Goal: Find specific page/section: Find specific page/section

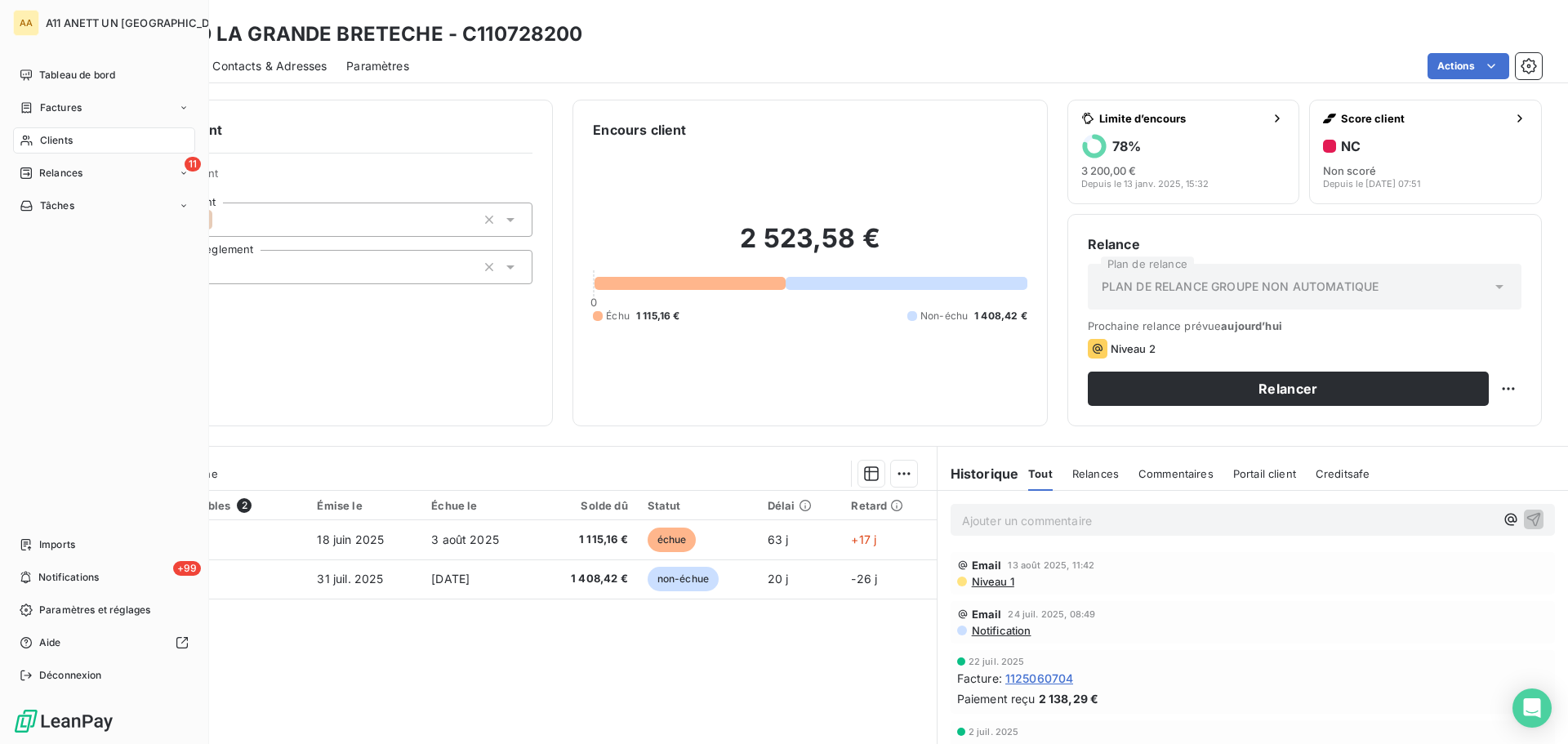
click at [63, 139] on span "Clients" at bounding box center [57, 140] width 33 height 14
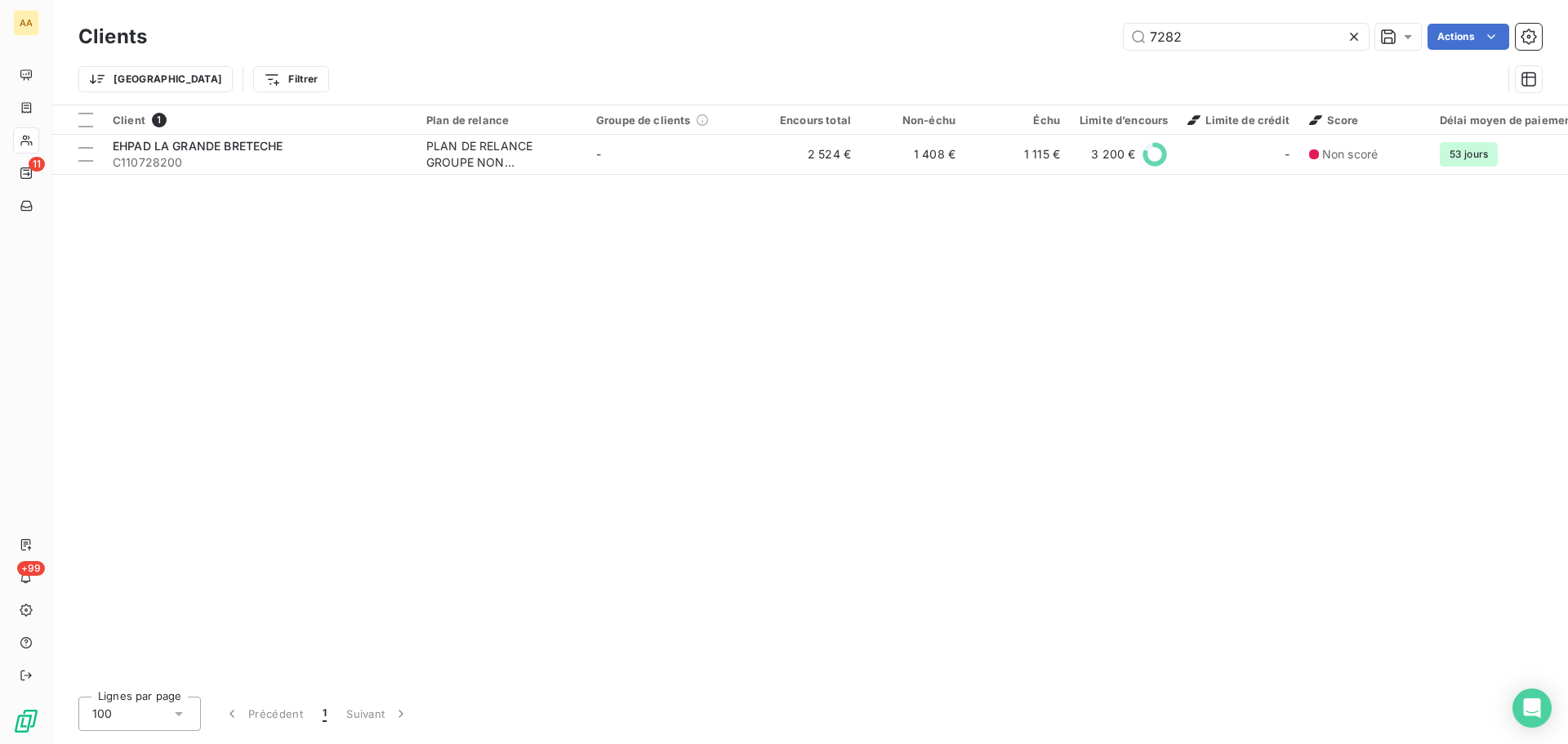
drag, startPoint x: 1188, startPoint y: 39, endPoint x: 1081, endPoint y: 35, distance: 107.1
click at [1081, 35] on div "7282 Actions" at bounding box center [854, 36] width 1375 height 26
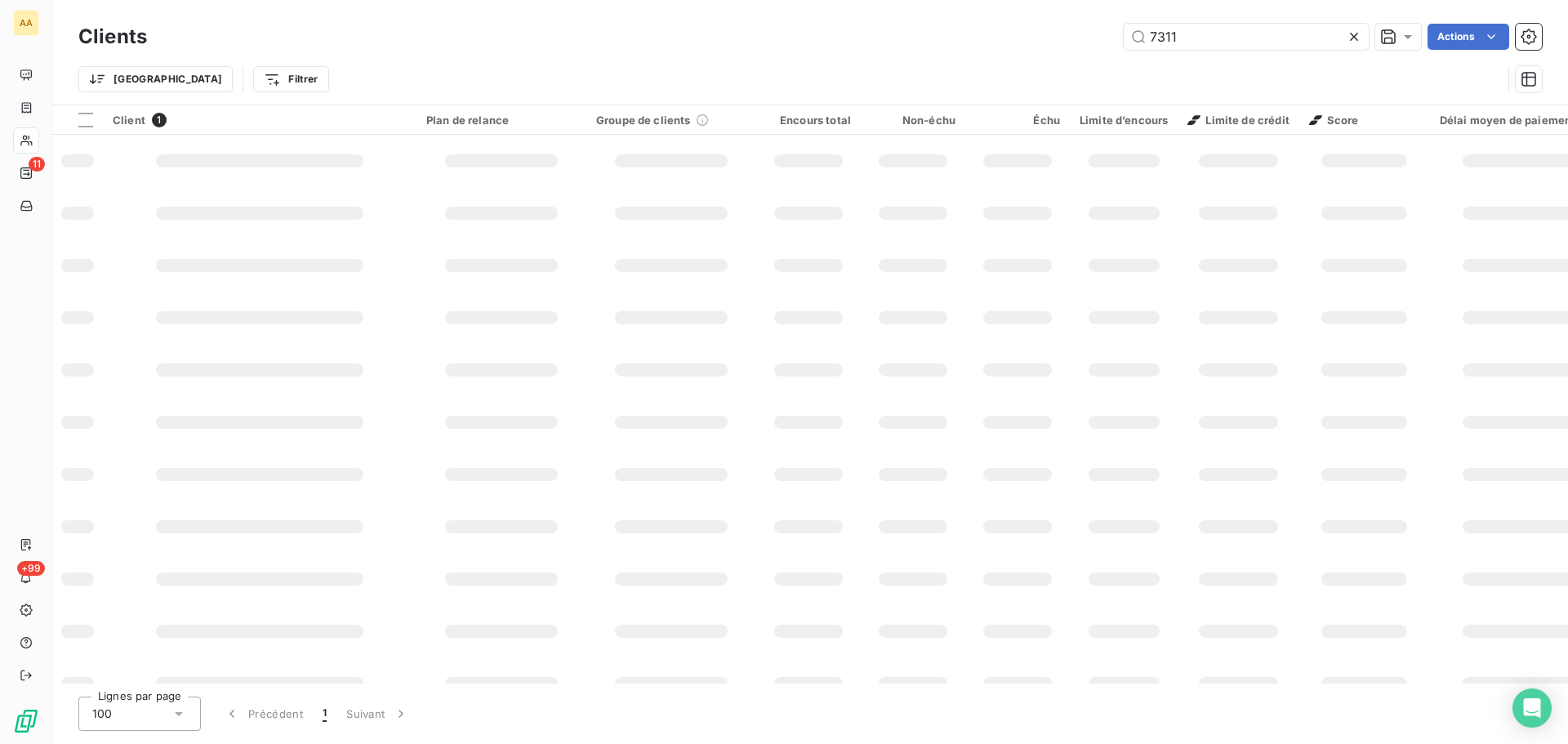
type input "7311"
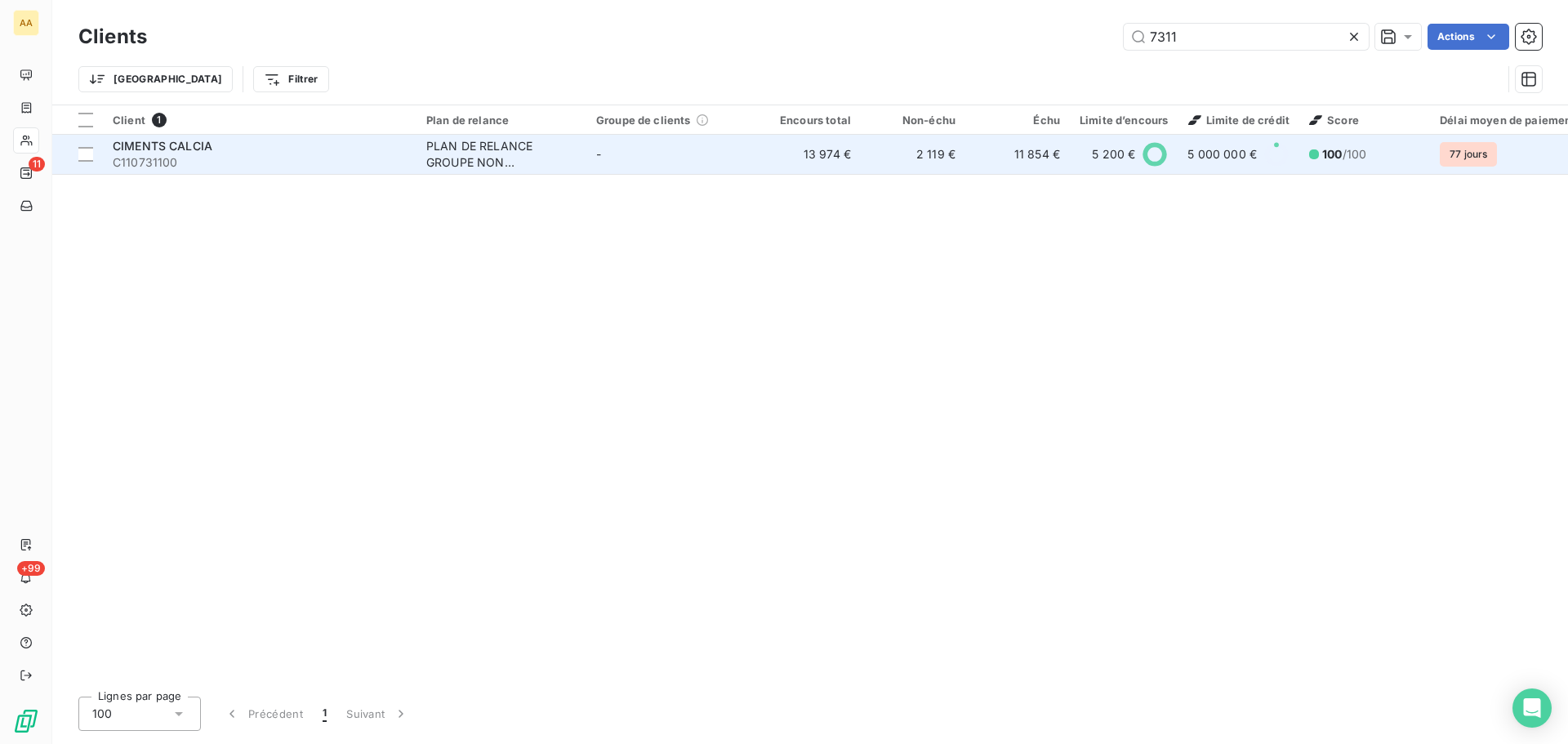
click at [179, 141] on span "CIMENTS CALCIA" at bounding box center [163, 146] width 100 height 13
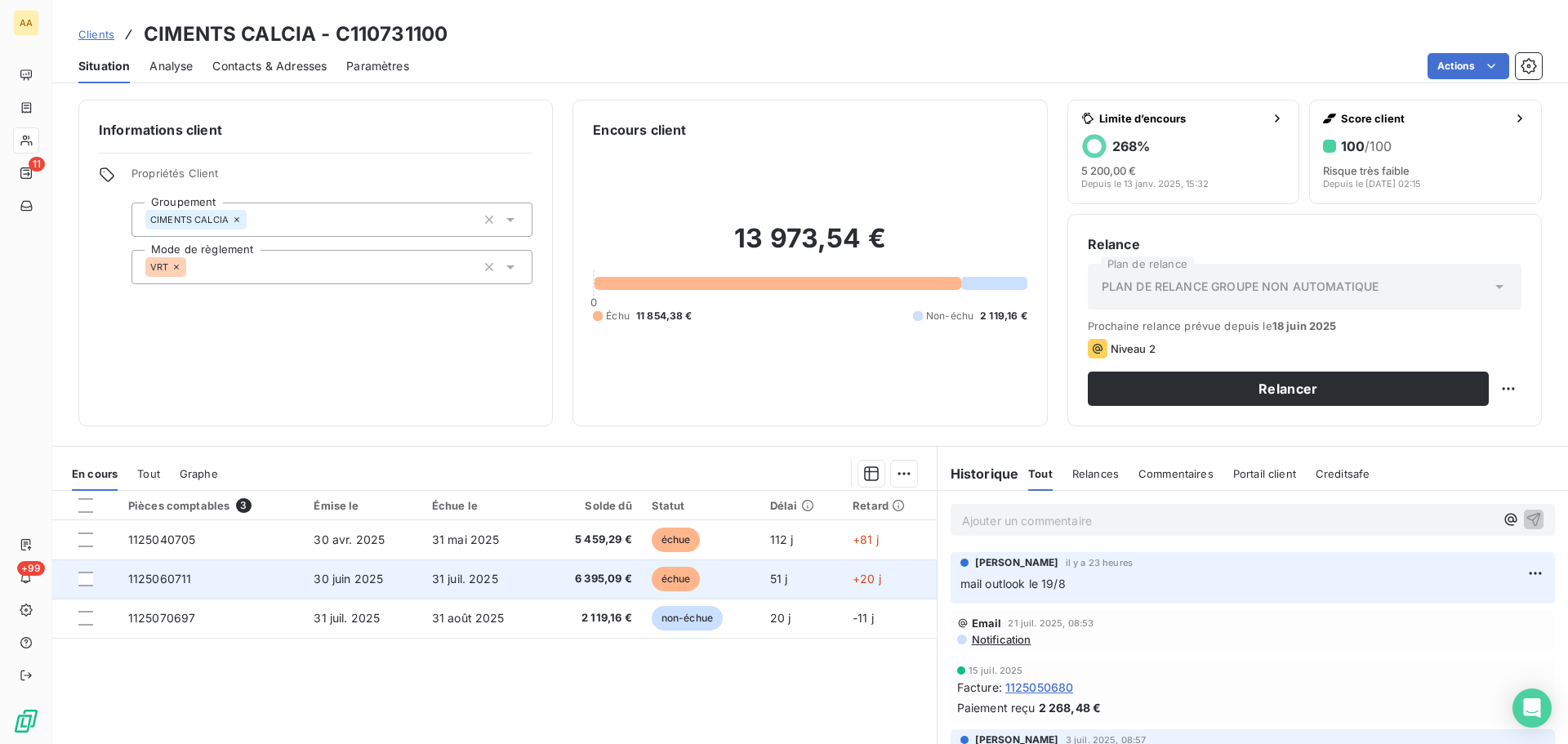
click at [614, 574] on span "6 395,09 €" at bounding box center [591, 578] width 80 height 16
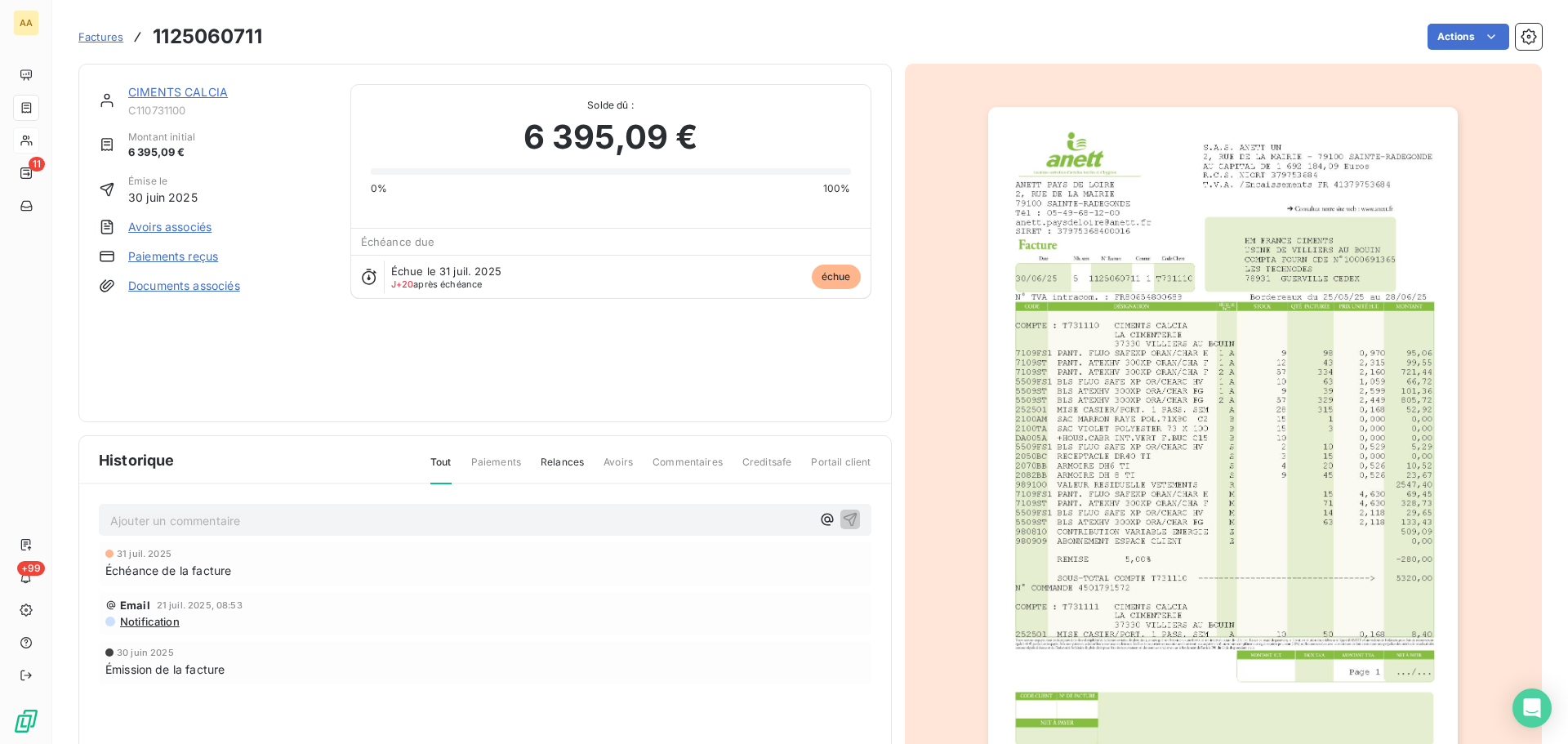
click at [1141, 466] on img "button" at bounding box center [1223, 439] width 470 height 664
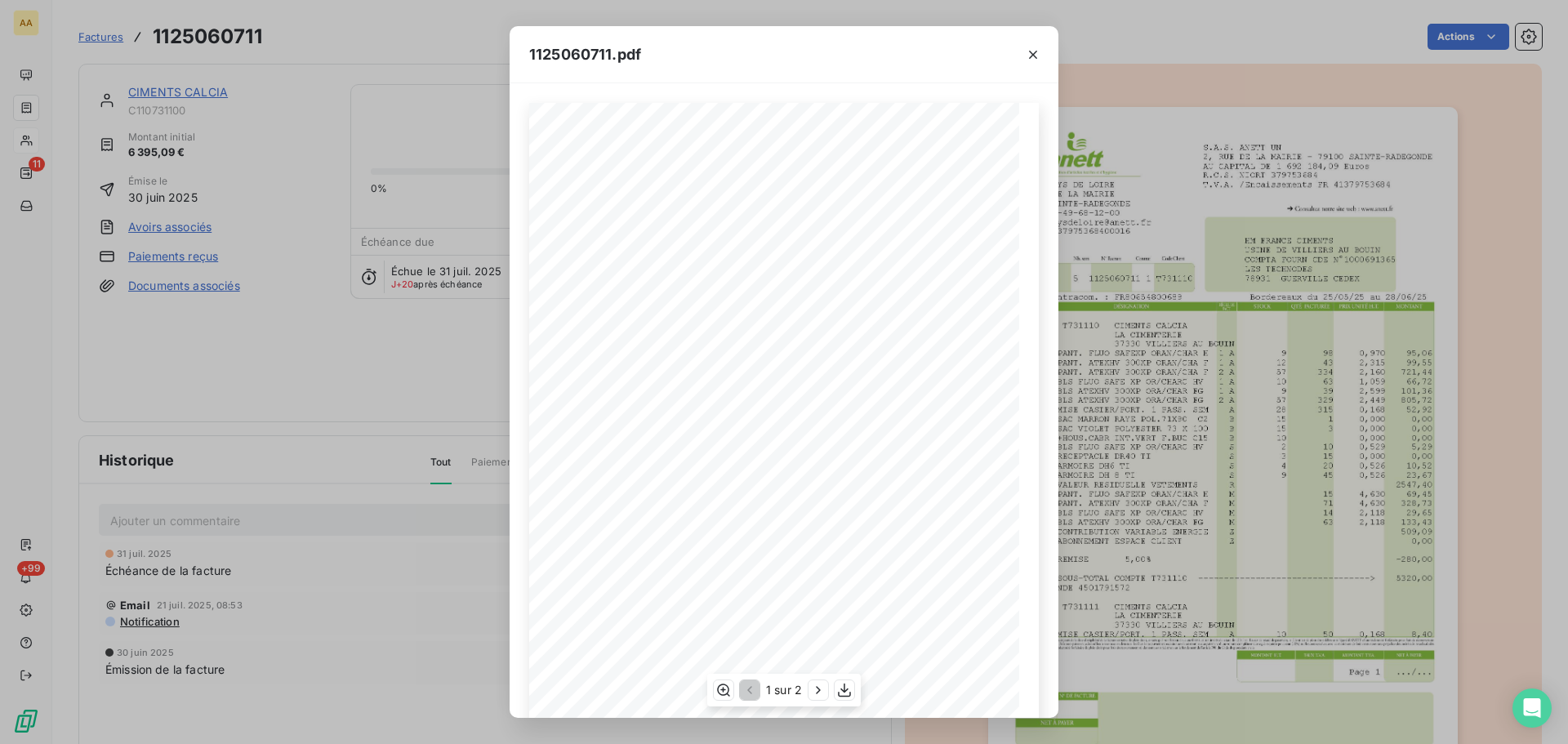
scroll to position [98, 0]
click at [844, 683] on icon "button" at bounding box center [843, 689] width 16 height 16
click at [1034, 58] on icon "button" at bounding box center [1032, 55] width 16 height 16
